Goal: Transaction & Acquisition: Purchase product/service

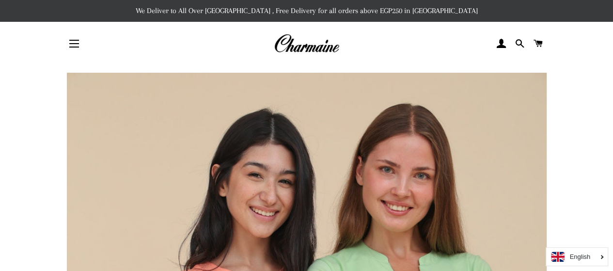
click at [77, 44] on button "Site navigation" at bounding box center [74, 44] width 24 height 24
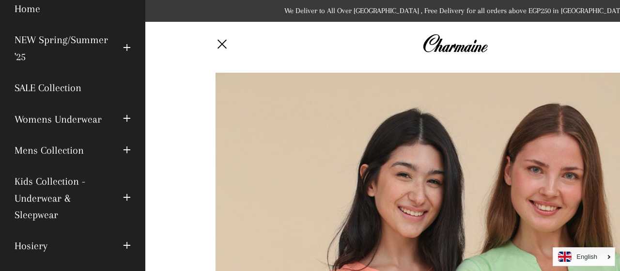
scroll to position [42, 0]
click at [123, 149] on span "button" at bounding box center [127, 150] width 8 height 12
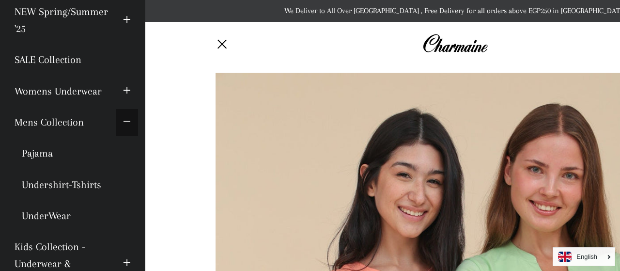
scroll to position [70, 0]
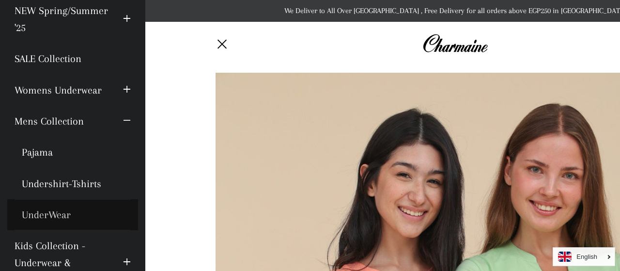
click at [54, 213] on link "UnderWear" at bounding box center [72, 214] width 131 height 31
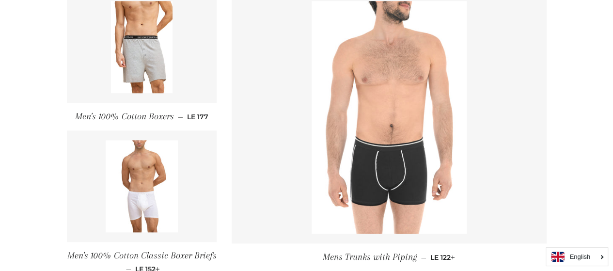
scroll to position [489, 0]
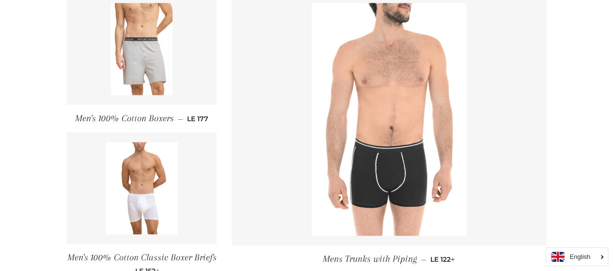
click at [175, 40] on link at bounding box center [142, 48] width 150 height 111
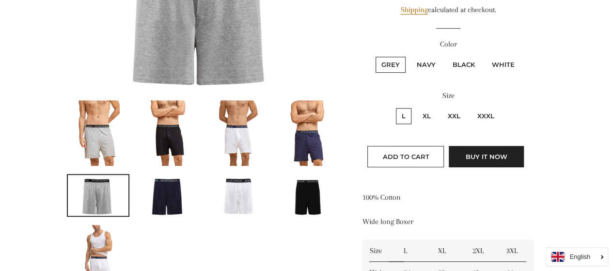
scroll to position [195, 0]
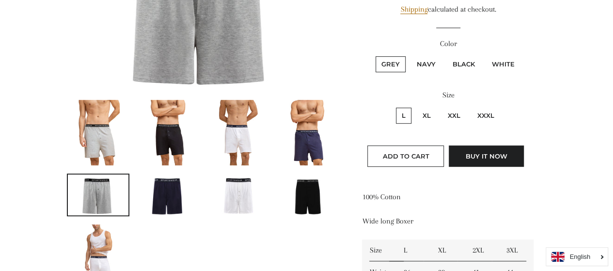
click at [424, 116] on label "XL" at bounding box center [427, 116] width 20 height 16
click at [416, 107] on input "XL" at bounding box center [415, 106] width 0 height 0
radio input "true"
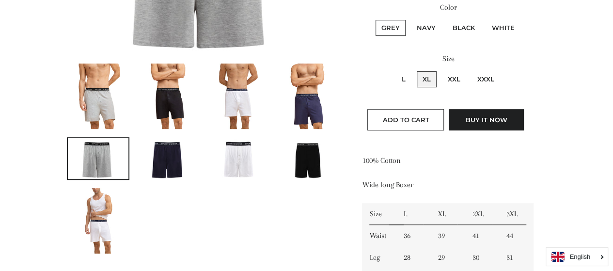
scroll to position [231, 0]
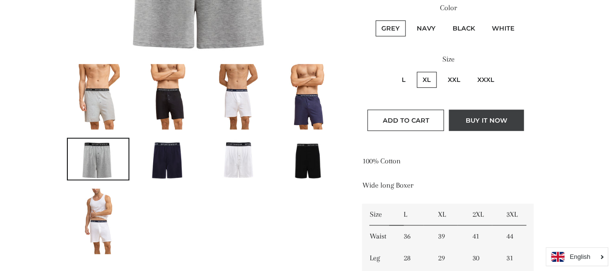
click at [482, 121] on button "Buy it now" at bounding box center [486, 120] width 75 height 21
click at [425, 72] on label "XL" at bounding box center [427, 80] width 20 height 16
click at [416, 71] on input "XL" at bounding box center [415, 70] width 0 height 0
click at [431, 81] on label "XL" at bounding box center [427, 80] width 20 height 16
click at [416, 71] on input "XL" at bounding box center [415, 70] width 0 height 0
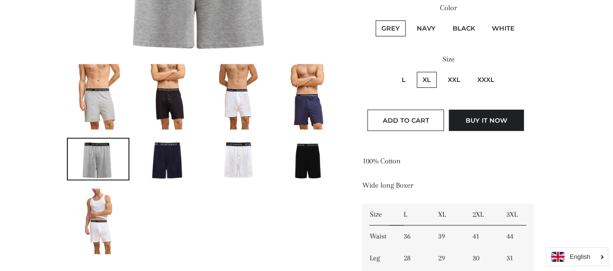
click at [424, 26] on label "Navy" at bounding box center [426, 28] width 31 height 16
click at [410, 19] on input "Navy" at bounding box center [410, 19] width 0 height 0
radio input "true"
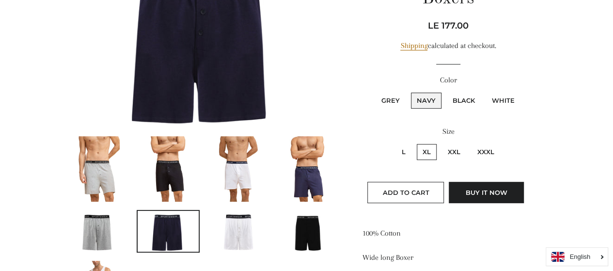
scroll to position [158, 0]
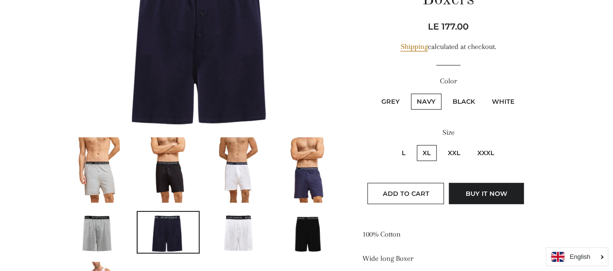
click at [454, 94] on label "Black" at bounding box center [464, 102] width 34 height 16
click at [446, 93] on input "Black" at bounding box center [445, 92] width 0 height 0
radio input "true"
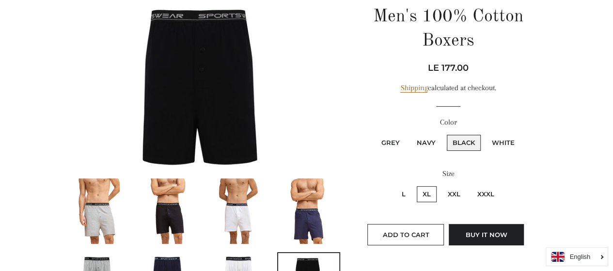
scroll to position [116, 0]
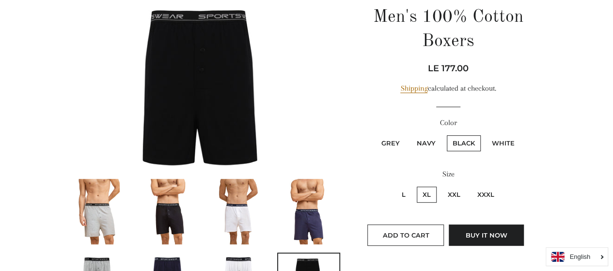
click at [502, 144] on label "White" at bounding box center [503, 143] width 34 height 16
click at [485, 134] on input "White" at bounding box center [485, 134] width 0 height 0
radio input "true"
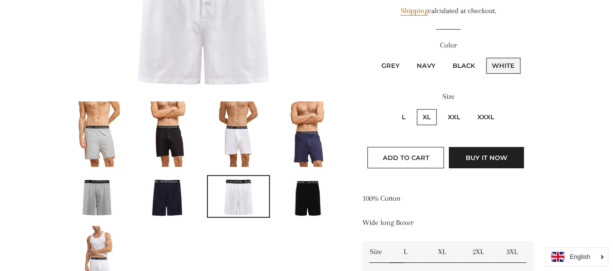
scroll to position [185, 0]
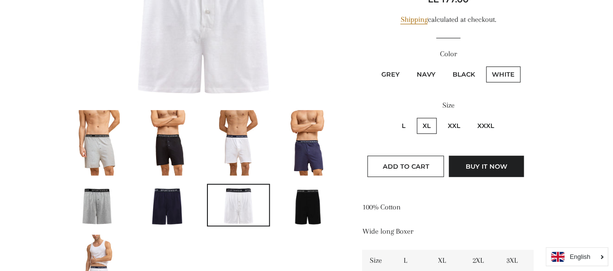
click at [396, 71] on label "Grey" at bounding box center [391, 74] width 30 height 16
click at [375, 65] on input "Grey" at bounding box center [374, 65] width 0 height 0
radio input "true"
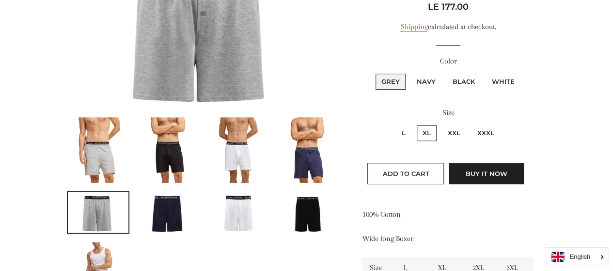
scroll to position [177, 0]
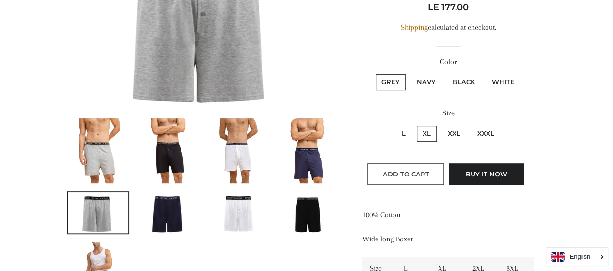
click at [416, 170] on span "Add to Cart" at bounding box center [405, 174] width 47 height 8
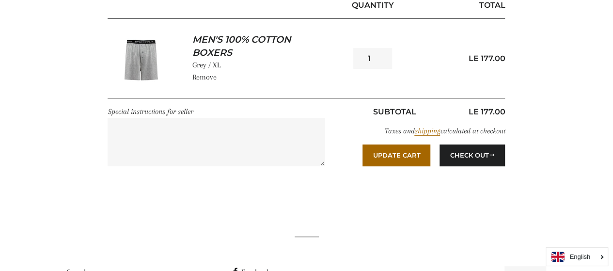
scroll to position [181, 0]
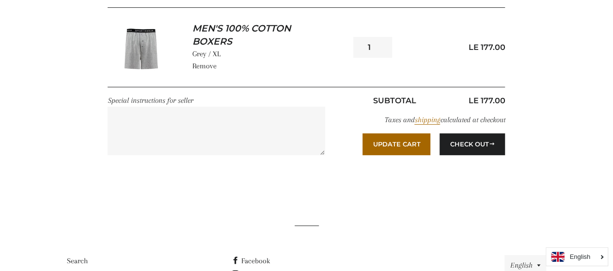
click at [407, 143] on button "Update Cart" at bounding box center [397, 143] width 68 height 21
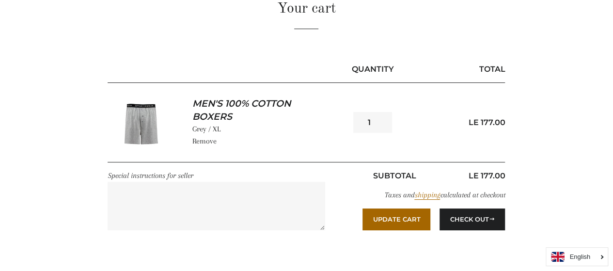
scroll to position [142, 0]
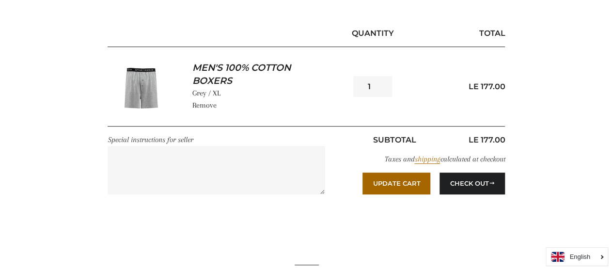
click at [404, 184] on button "Update Cart" at bounding box center [397, 183] width 68 height 21
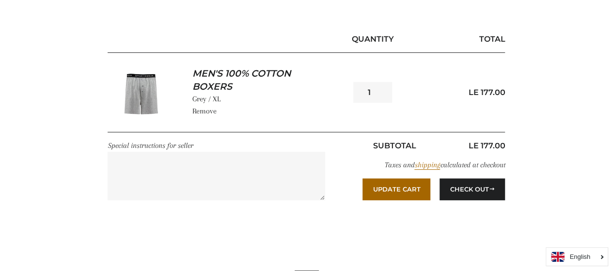
scroll to position [136, 0]
click at [238, 69] on link "Men's 100% Cotton Boxers" at bounding box center [261, 80] width 139 height 26
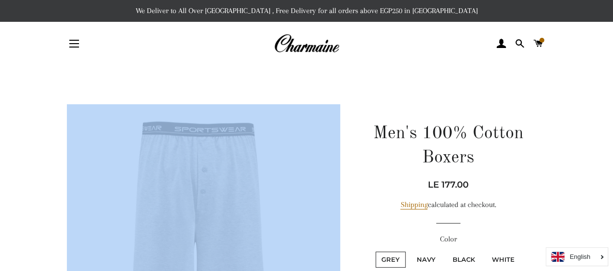
drag, startPoint x: 0, startPoint y: 0, endPoint x: 297, endPoint y: 131, distance: 324.8
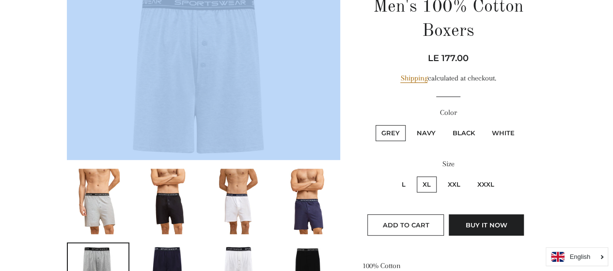
scroll to position [132, 0]
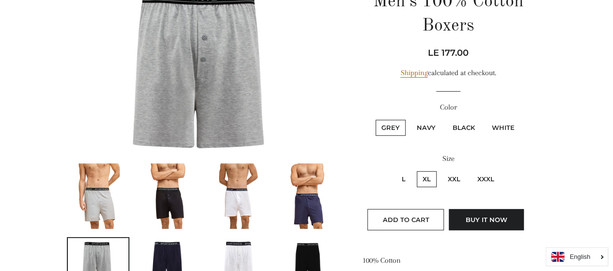
click at [468, 131] on label "Black" at bounding box center [464, 128] width 34 height 16
click at [446, 119] on input "Black" at bounding box center [445, 118] width 0 height 0
radio input "true"
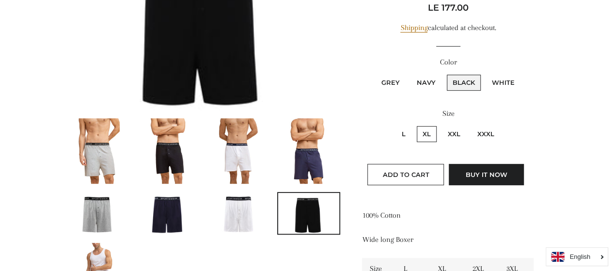
scroll to position [177, 0]
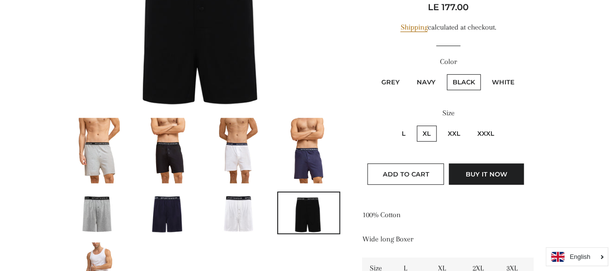
click at [427, 135] on label "XL" at bounding box center [427, 134] width 20 height 16
click at [416, 125] on input "XL" at bounding box center [415, 124] width 0 height 0
click at [421, 174] on span "Add to Cart" at bounding box center [405, 174] width 47 height 8
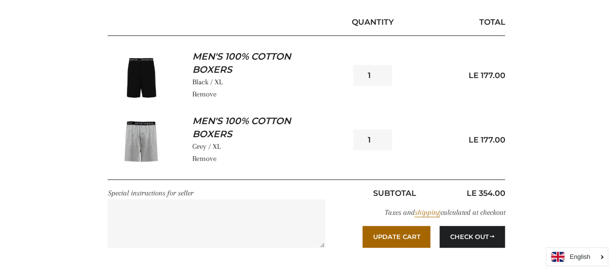
scroll to position [152, 0]
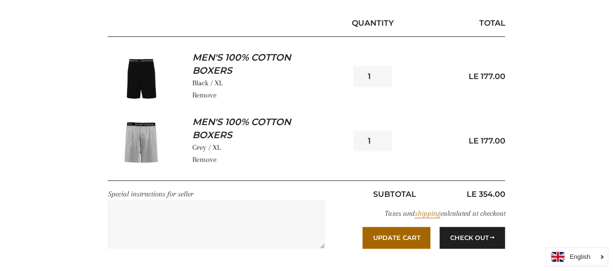
click at [245, 64] on link "Men's 100% Cotton Boxers" at bounding box center [261, 64] width 139 height 26
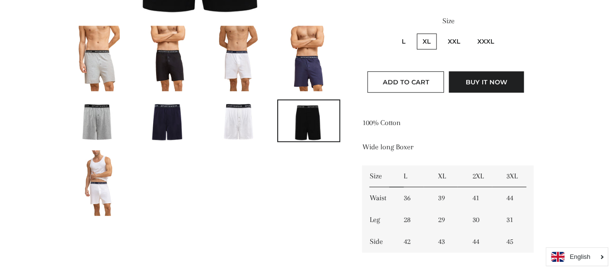
scroll to position [269, 0]
click at [236, 114] on img at bounding box center [238, 121] width 61 height 41
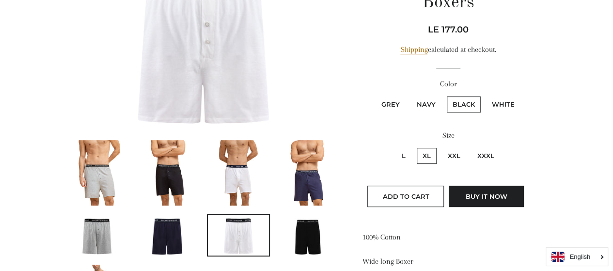
scroll to position [158, 0]
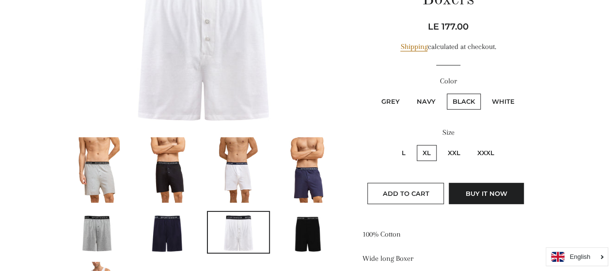
click at [460, 152] on label "XXL" at bounding box center [454, 153] width 24 height 16
click at [441, 144] on input "XXL" at bounding box center [441, 143] width 0 height 0
radio input "true"
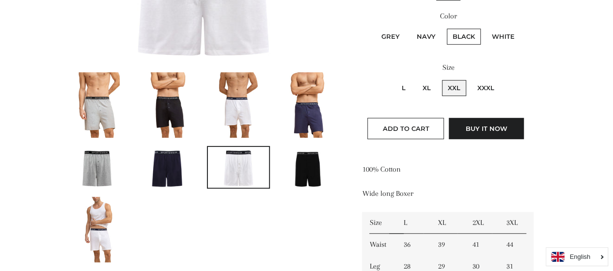
scroll to position [236, 0]
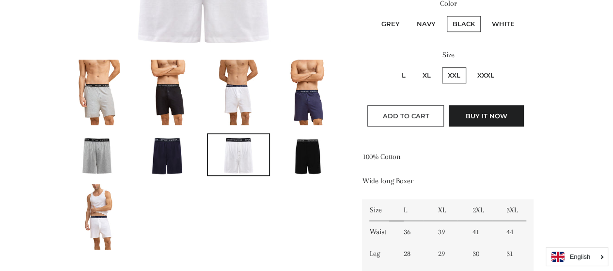
click at [395, 108] on button "Add to Cart" at bounding box center [405, 115] width 77 height 21
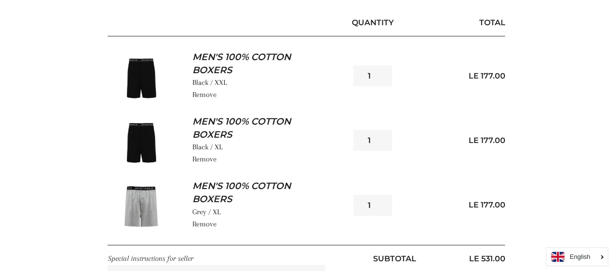
scroll to position [150, 0]
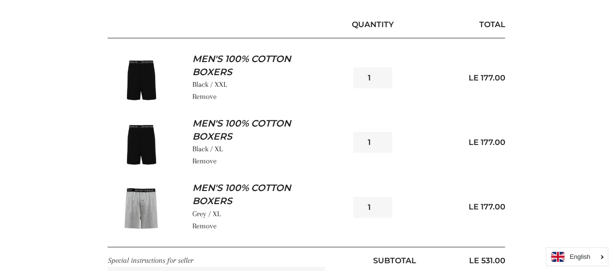
click at [237, 61] on link "Men's 100% Cotton Boxers" at bounding box center [261, 66] width 139 height 26
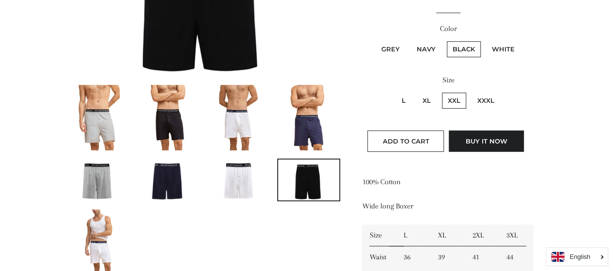
scroll to position [213, 0]
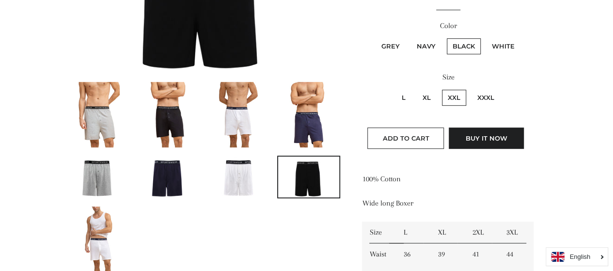
click at [297, 117] on img at bounding box center [309, 114] width 44 height 65
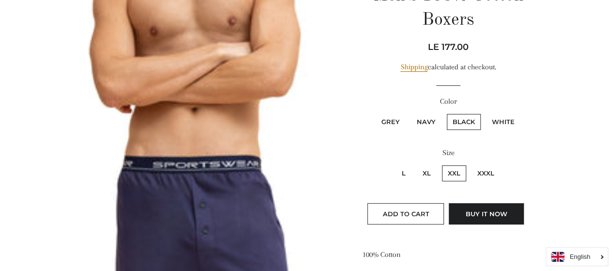
scroll to position [136, 0]
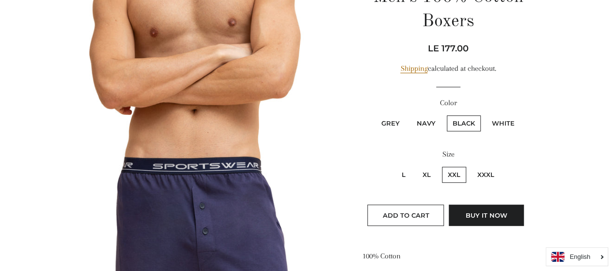
click at [424, 119] on label "Navy" at bounding box center [426, 123] width 31 height 16
click at [410, 114] on input "Navy" at bounding box center [410, 114] width 0 height 0
radio input "true"
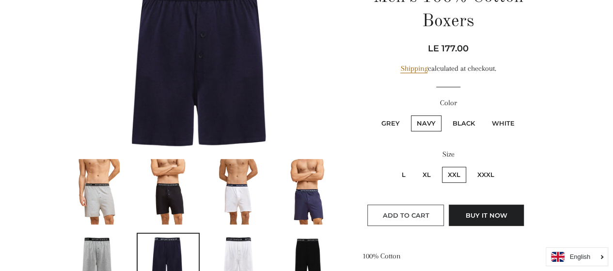
click at [425, 211] on span "Add to Cart" at bounding box center [405, 215] width 47 height 8
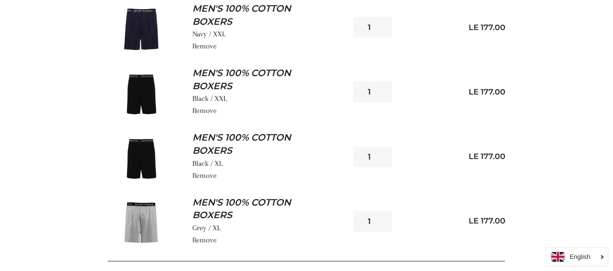
click at [207, 111] on link "Remove" at bounding box center [204, 110] width 24 height 9
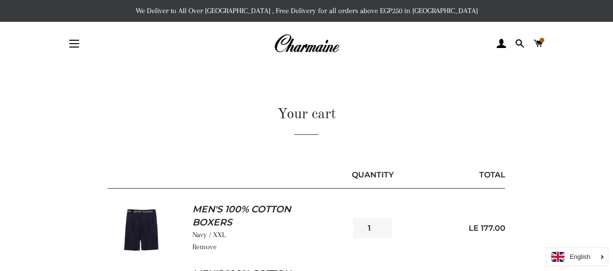
click at [72, 41] on button "Site navigation" at bounding box center [74, 44] width 24 height 24
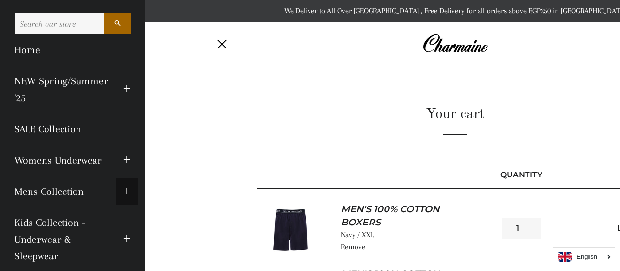
click at [123, 189] on span "button" at bounding box center [127, 192] width 8 height 12
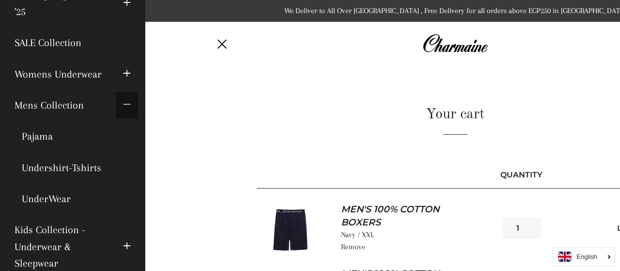
scroll to position [87, 0]
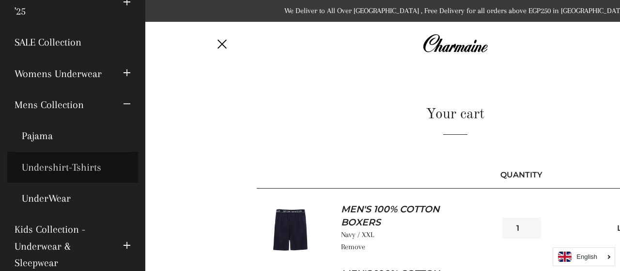
click at [77, 167] on link "Undershirt-Tshirts" at bounding box center [72, 167] width 131 height 31
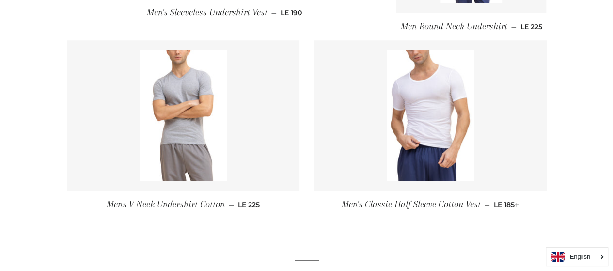
scroll to position [445, 0]
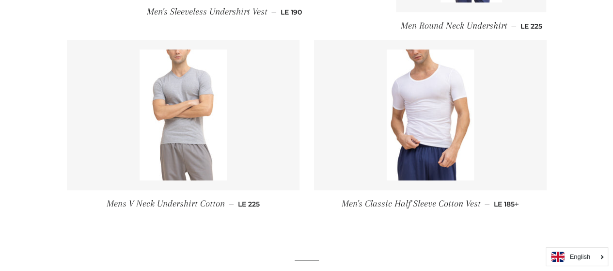
click at [178, 131] on img at bounding box center [183, 114] width 87 height 131
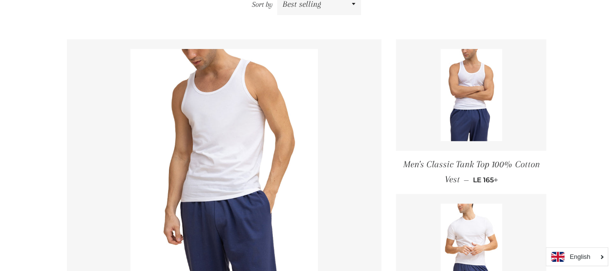
scroll to position [151, 0]
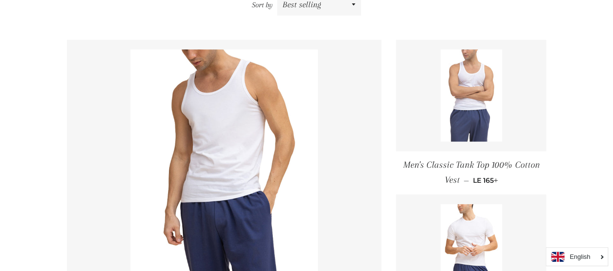
click at [456, 82] on img at bounding box center [472, 95] width 62 height 92
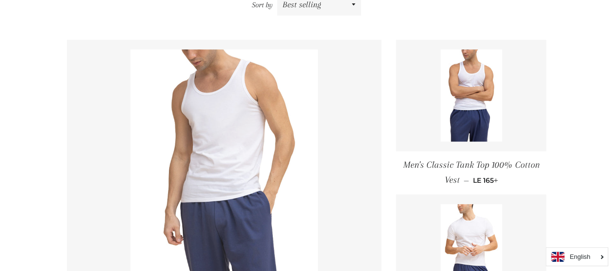
click at [241, 110] on img at bounding box center [224, 165] width 188 height 233
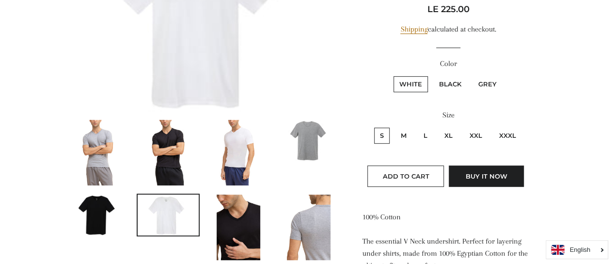
scroll to position [177, 0]
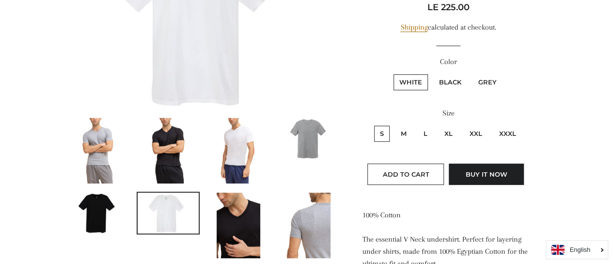
click at [177, 153] on img at bounding box center [168, 150] width 44 height 65
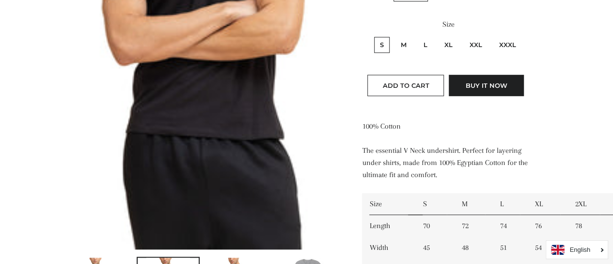
scroll to position [265, 0]
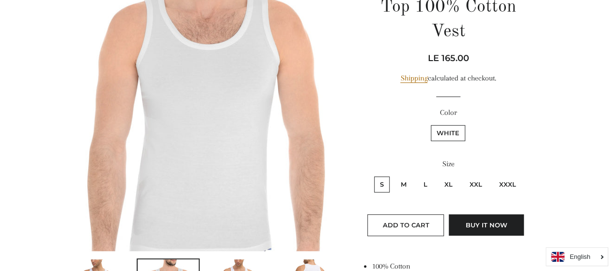
scroll to position [150, 0]
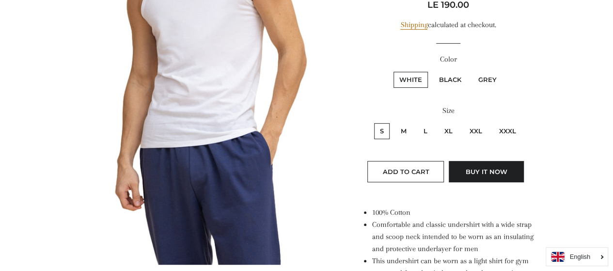
scroll to position [180, 0]
click at [454, 76] on label "Black" at bounding box center [450, 79] width 34 height 16
click at [432, 70] on input "Black" at bounding box center [432, 70] width 0 height 0
radio input "true"
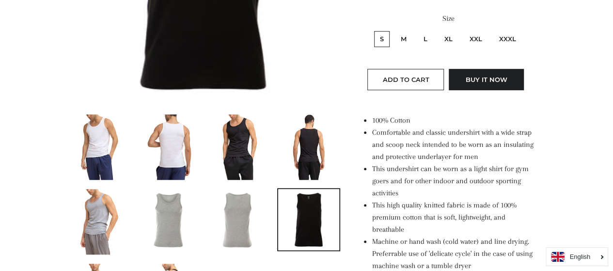
scroll to position [271, 0]
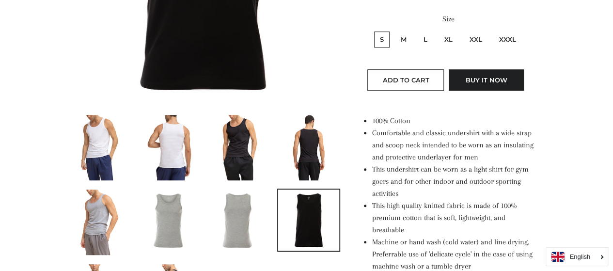
click at [406, 37] on label "M" at bounding box center [403, 40] width 17 height 16
click at [394, 31] on input "M" at bounding box center [394, 30] width 0 height 0
radio input "true"
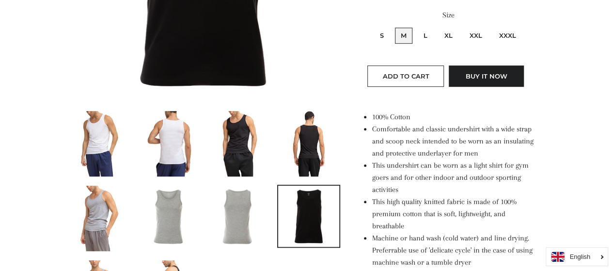
scroll to position [277, 0]
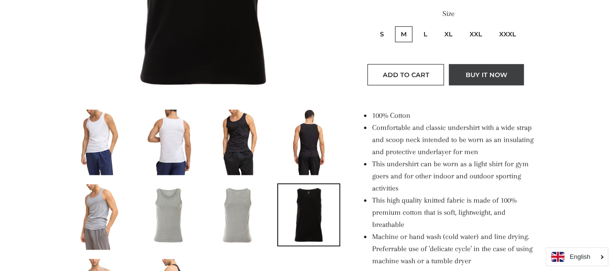
click at [474, 65] on button "Buy it now" at bounding box center [486, 74] width 75 height 21
click at [401, 71] on span "Add to Cart" at bounding box center [405, 75] width 47 height 8
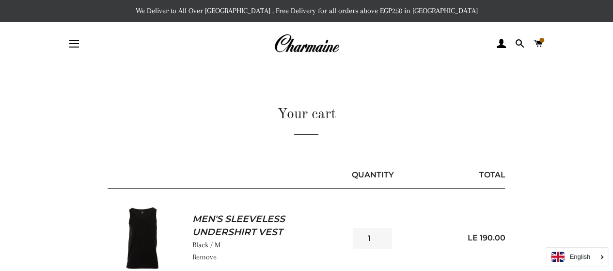
click at [78, 44] on span "button" at bounding box center [74, 43] width 10 height 1
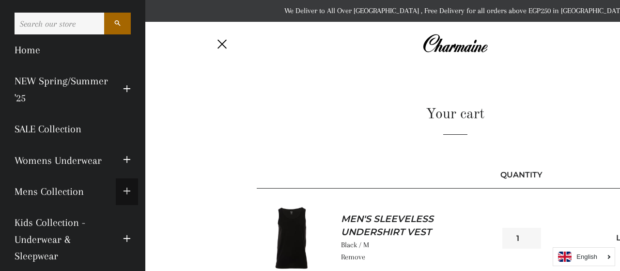
click at [123, 193] on span "button" at bounding box center [127, 192] width 8 height 12
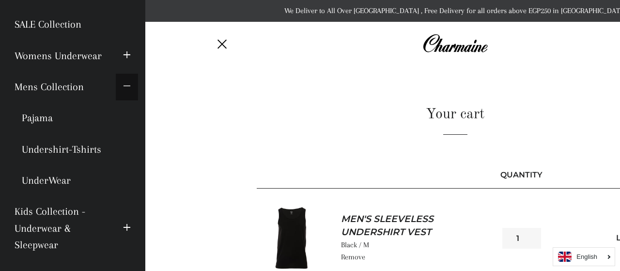
scroll to position [115, 0]
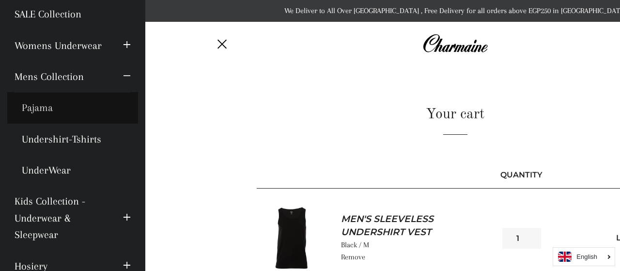
click at [41, 107] on link "Pajama" at bounding box center [72, 107] width 131 height 31
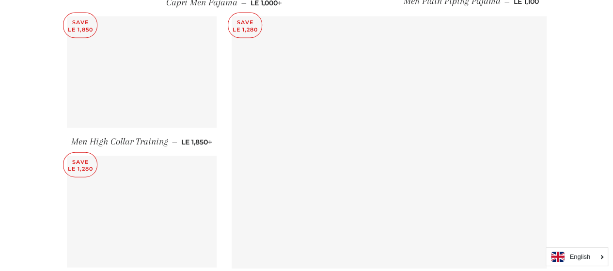
scroll to position [1029, 0]
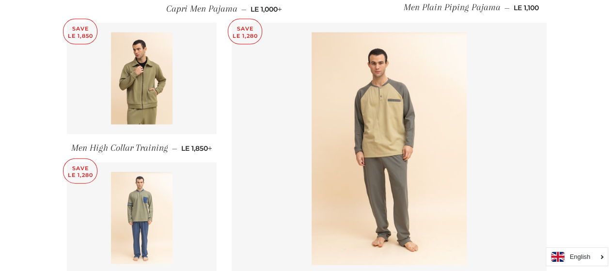
click at [147, 214] on img at bounding box center [142, 218] width 62 height 92
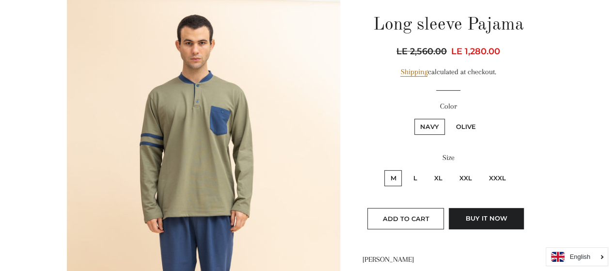
click at [470, 126] on label "Olive" at bounding box center [466, 127] width 32 height 16
click at [449, 118] on input "Olive" at bounding box center [449, 117] width 0 height 0
radio input "true"
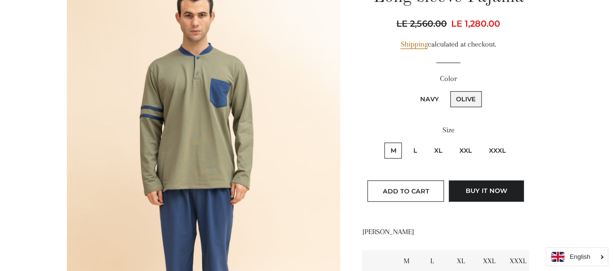
scroll to position [127, 0]
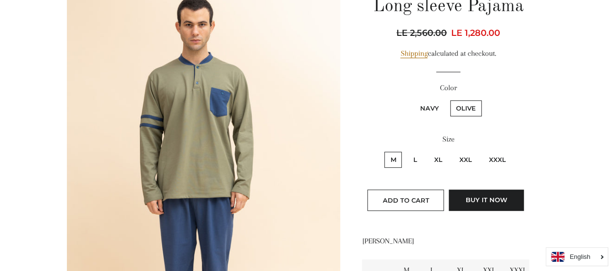
click at [436, 106] on label "Navy" at bounding box center [429, 108] width 31 height 16
click at [413, 99] on input "Navy" at bounding box center [413, 99] width 0 height 0
radio input "true"
click at [470, 107] on label "Olive" at bounding box center [466, 108] width 32 height 16
click at [449, 99] on input "Olive" at bounding box center [449, 99] width 0 height 0
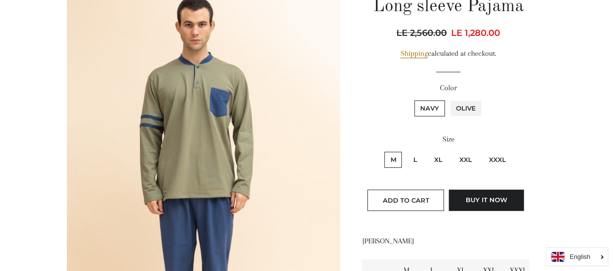
radio input "true"
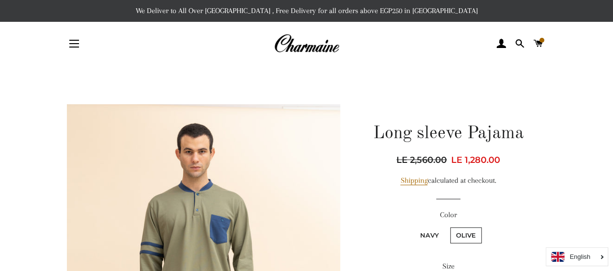
click at [71, 38] on button "Site navigation" at bounding box center [74, 44] width 24 height 24
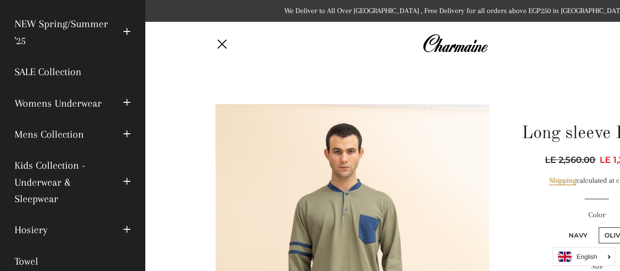
scroll to position [58, 0]
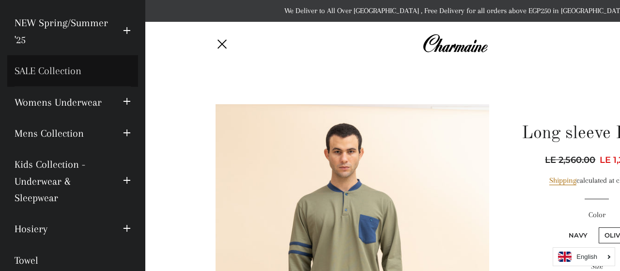
click at [68, 68] on link "SALE Collection" at bounding box center [72, 70] width 131 height 31
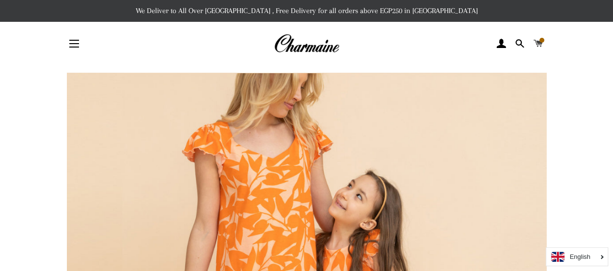
click at [539, 38] on span at bounding box center [538, 43] width 9 height 15
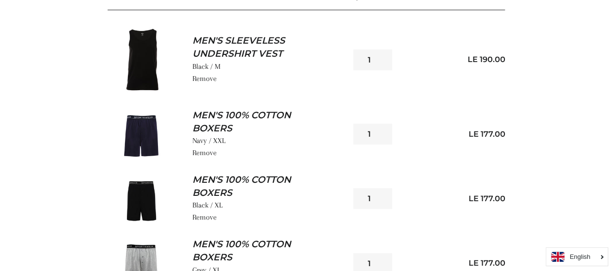
scroll to position [180, 0]
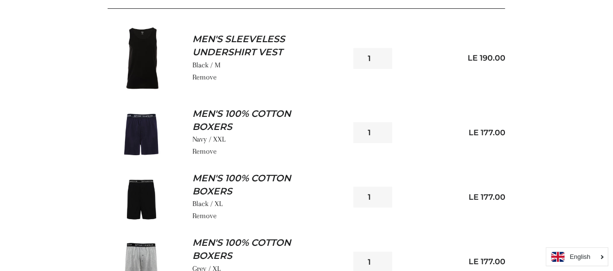
click at [211, 75] on link "Remove" at bounding box center [204, 77] width 24 height 9
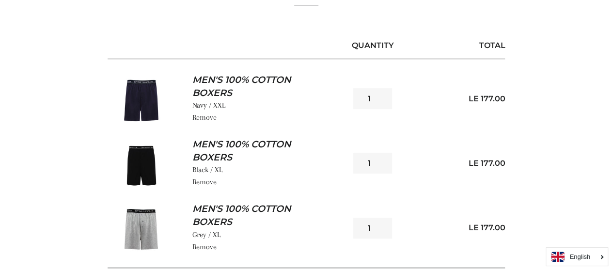
scroll to position [129, 0]
click at [205, 183] on link "Remove" at bounding box center [204, 182] width 24 height 9
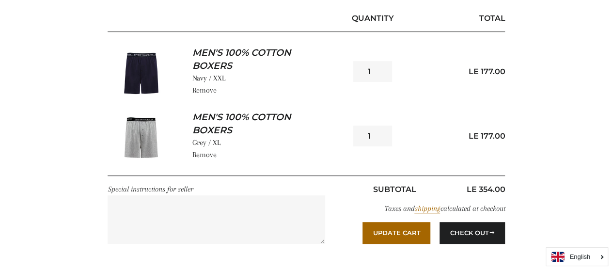
scroll to position [154, 0]
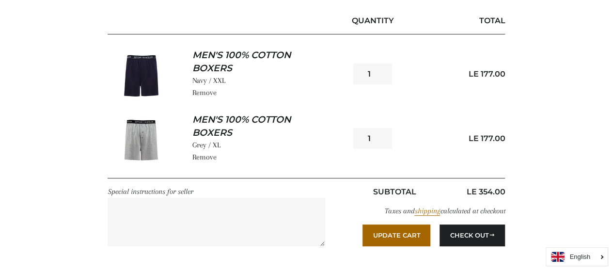
click at [470, 229] on button "Check Out" at bounding box center [472, 234] width 65 height 21
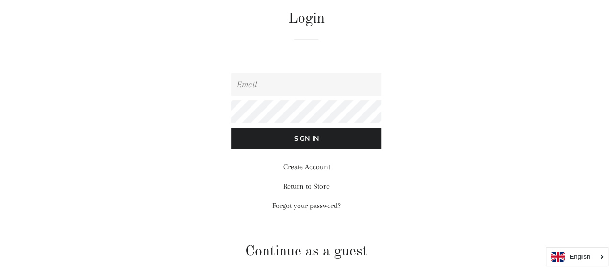
click at [310, 163] on link "Create Account" at bounding box center [306, 166] width 47 height 9
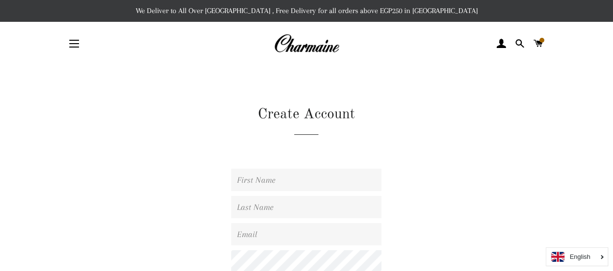
scroll to position [61, 0]
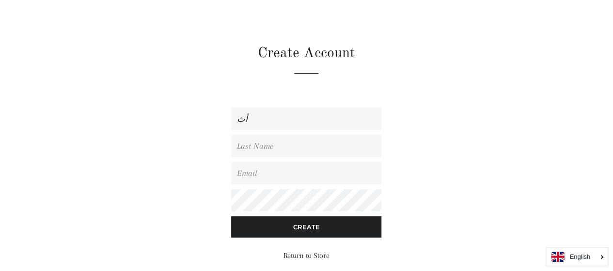
type input "أ"
type input "Hesham"
type input "ELShawaf"
type input "[EMAIL_ADDRESS][DOMAIN_NAME]"
click at [332, 225] on input "Create" at bounding box center [306, 226] width 150 height 21
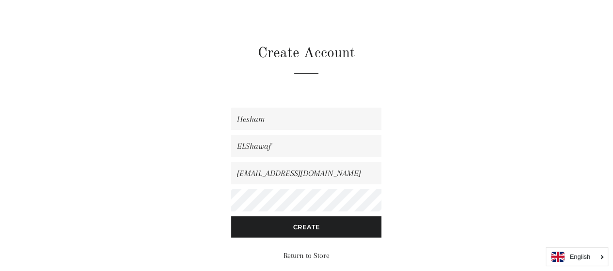
scroll to position [116, 0]
